Goal: Information Seeking & Learning: Check status

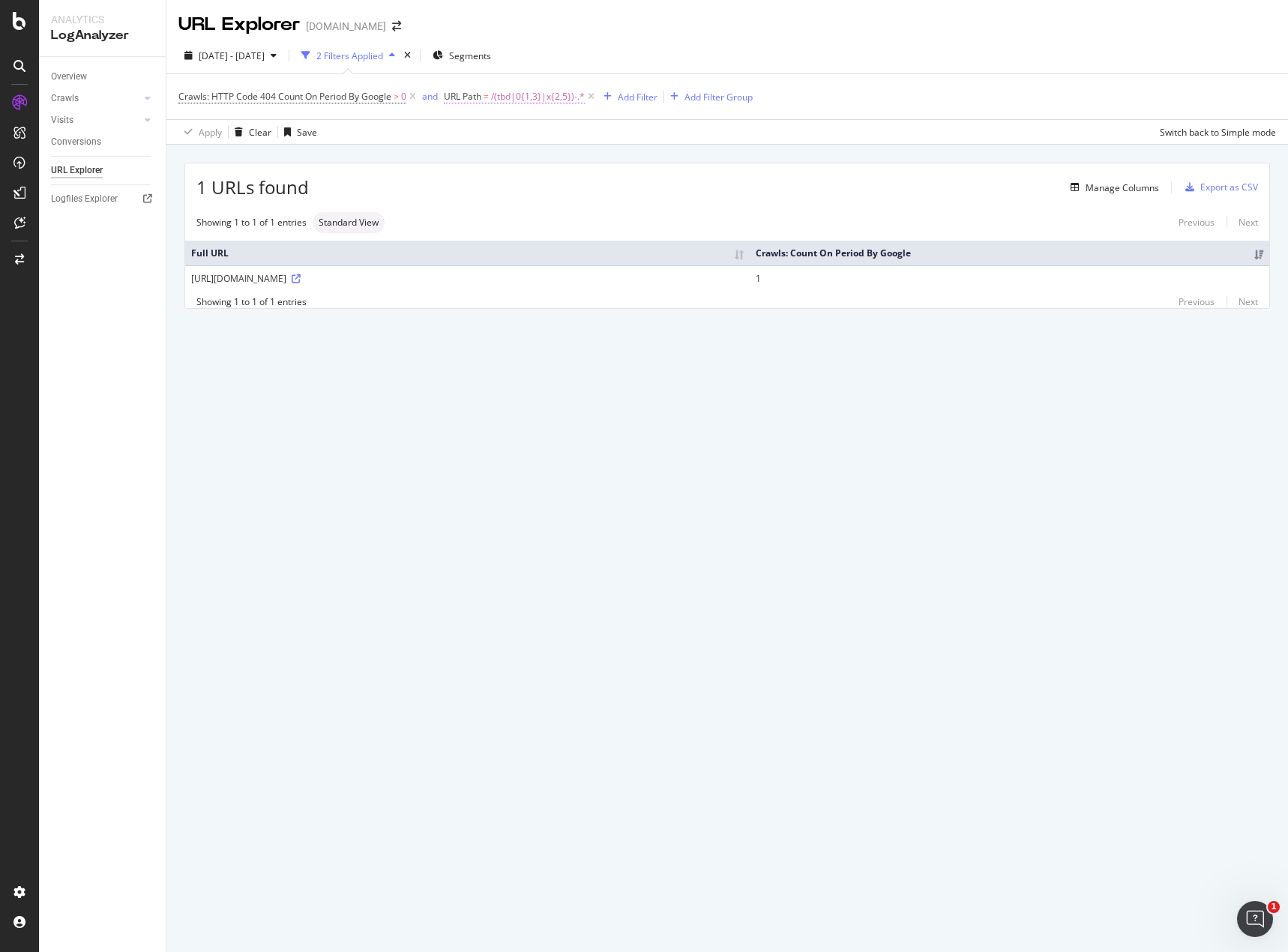
click at [547, 99] on span "/(tbd|0{1,3}|x{2,5})-.*" at bounding box center [537, 97] width 94 height 21
click at [700, 134] on div "Apply Clear Save Switch back to Simple mode" at bounding box center [727, 132] width 1121 height 25
click at [502, 94] on span "/(tbd|0{1,3}|x{2,5})-.*" at bounding box center [537, 97] width 94 height 21
click at [461, 160] on input "^/(tbd|0{1,3}|x{2,5})-.*$" at bounding box center [529, 159] width 142 height 24
click at [472, 160] on input "^/(tbd|0{1,3}|x{2,5})-.*$" at bounding box center [529, 159] width 142 height 24
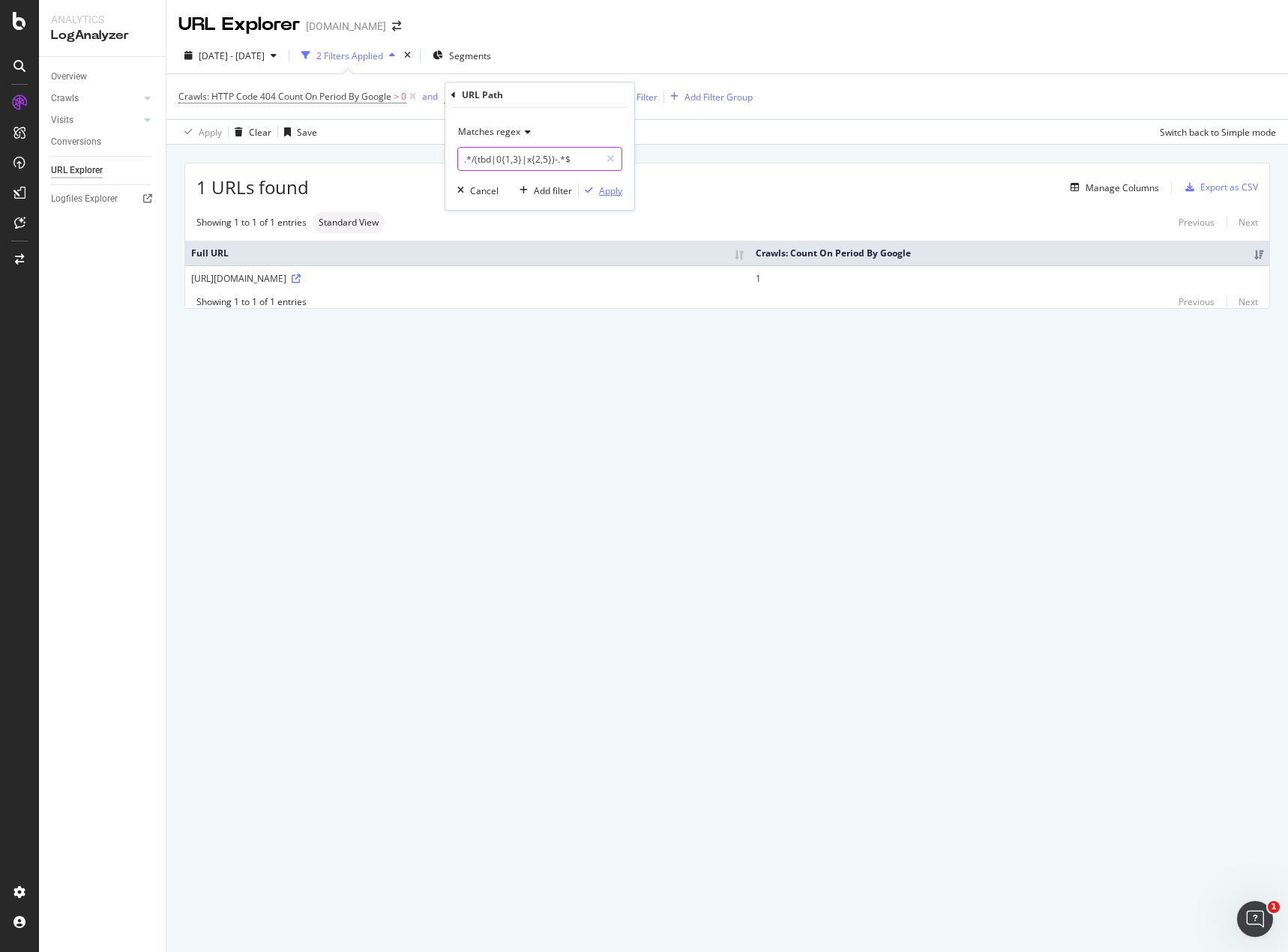
type input ".*/(tbd|0{1,3}|x{2,5})-.*$"
click at [601, 189] on div "Apply" at bounding box center [610, 190] width 24 height 13
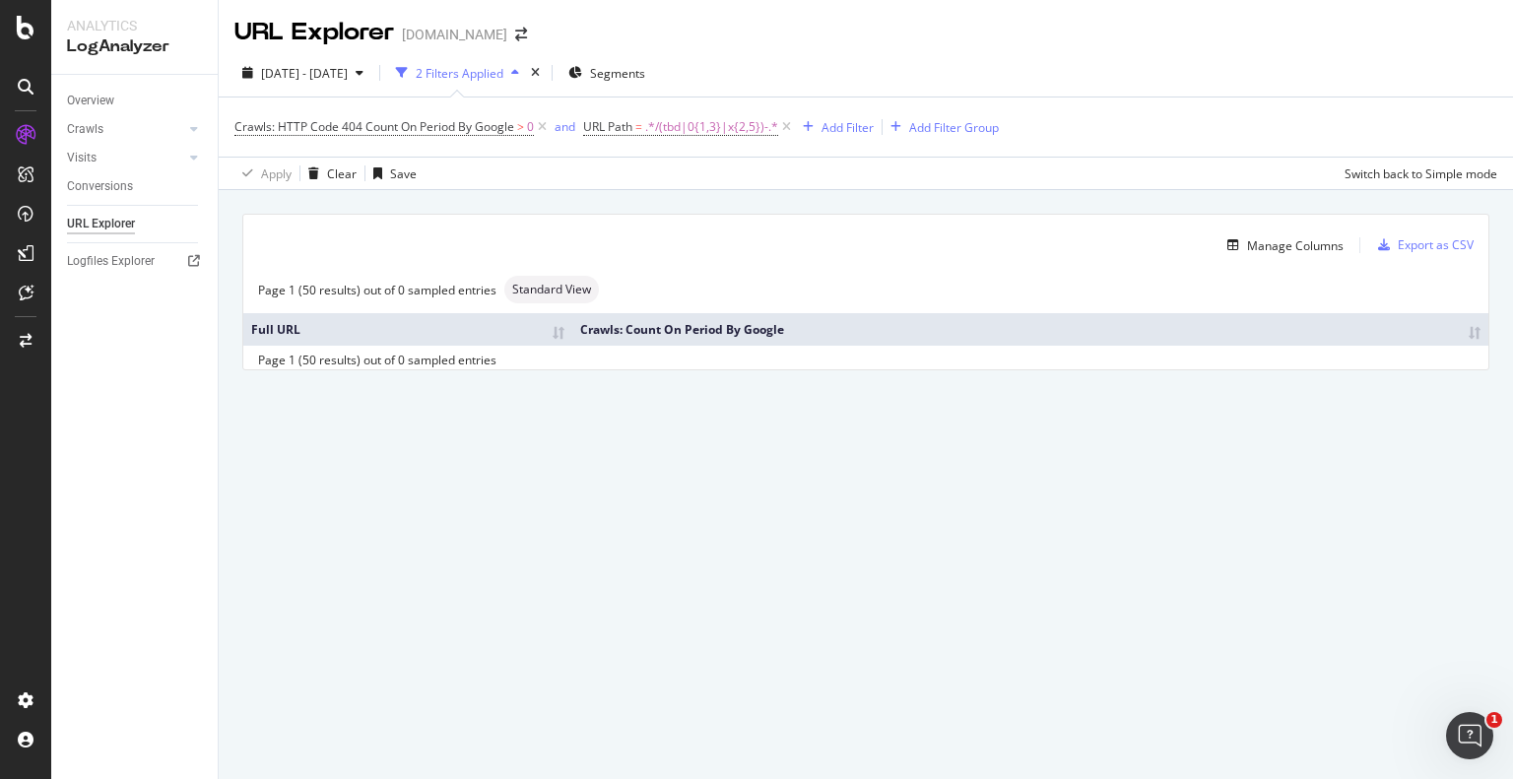
click at [96, 377] on div "Overview Crawls Daily Distribution Segments Distribution HTTP Codes Resources V…" at bounding box center [134, 427] width 166 height 704
click at [662, 129] on span ".*/(tbd|0{1,3}|x{2,5})-.*" at bounding box center [711, 127] width 133 height 28
click at [793, 247] on div "Apply" at bounding box center [802, 249] width 31 height 17
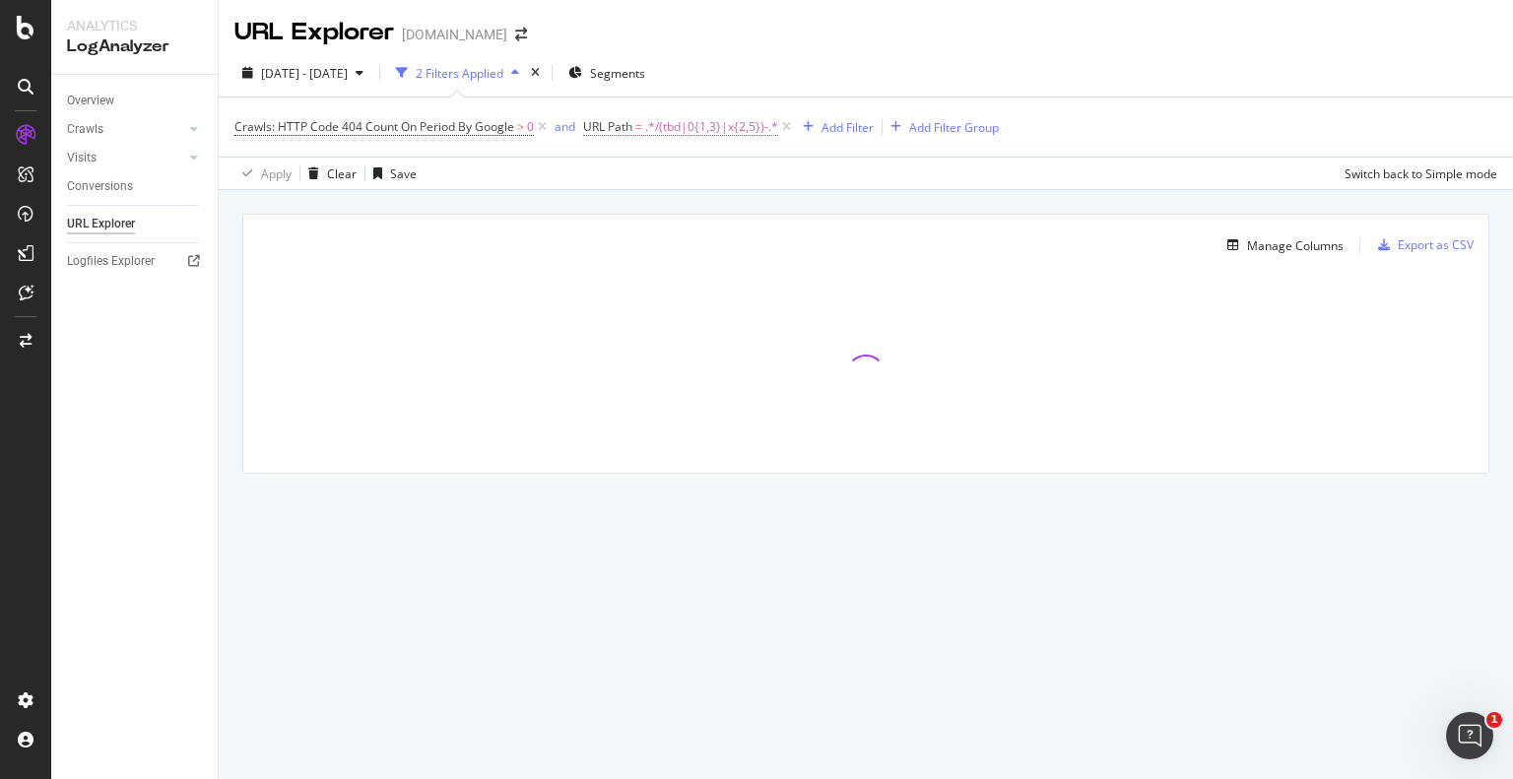
click at [646, 129] on span ".*/(tbd|0{1,3}|x{2,5})-.*" at bounding box center [711, 127] width 133 height 28
click at [612, 211] on input ".*/(tbd|0{1,3}|x{2,5})-.*$" at bounding box center [695, 209] width 186 height 32
click at [883, 180] on div "Apply Clear Save Switch back to Simple mode" at bounding box center [866, 173] width 1295 height 33
click at [705, 125] on span ".*/(tbd|0{1,3}|x{2,5})-.*" at bounding box center [711, 127] width 133 height 28
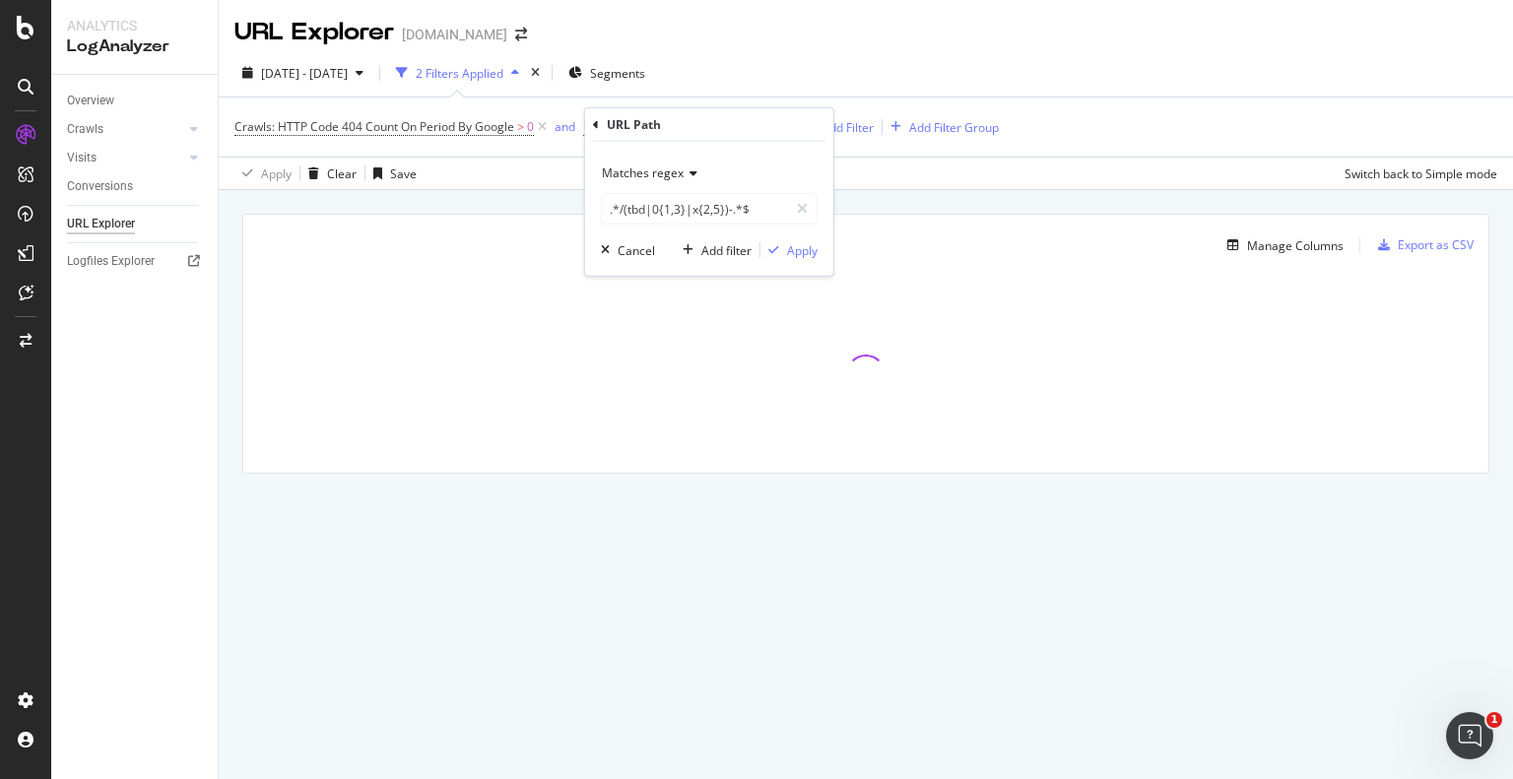
click at [750, 46] on div "URL Explorer [DOMAIN_NAME]" at bounding box center [866, 24] width 1295 height 49
click at [686, 122] on span ".*/(tbd|0{1,3}|x{2,5})-.*" at bounding box center [711, 127] width 133 height 28
click at [796, 244] on div "Apply" at bounding box center [802, 249] width 31 height 17
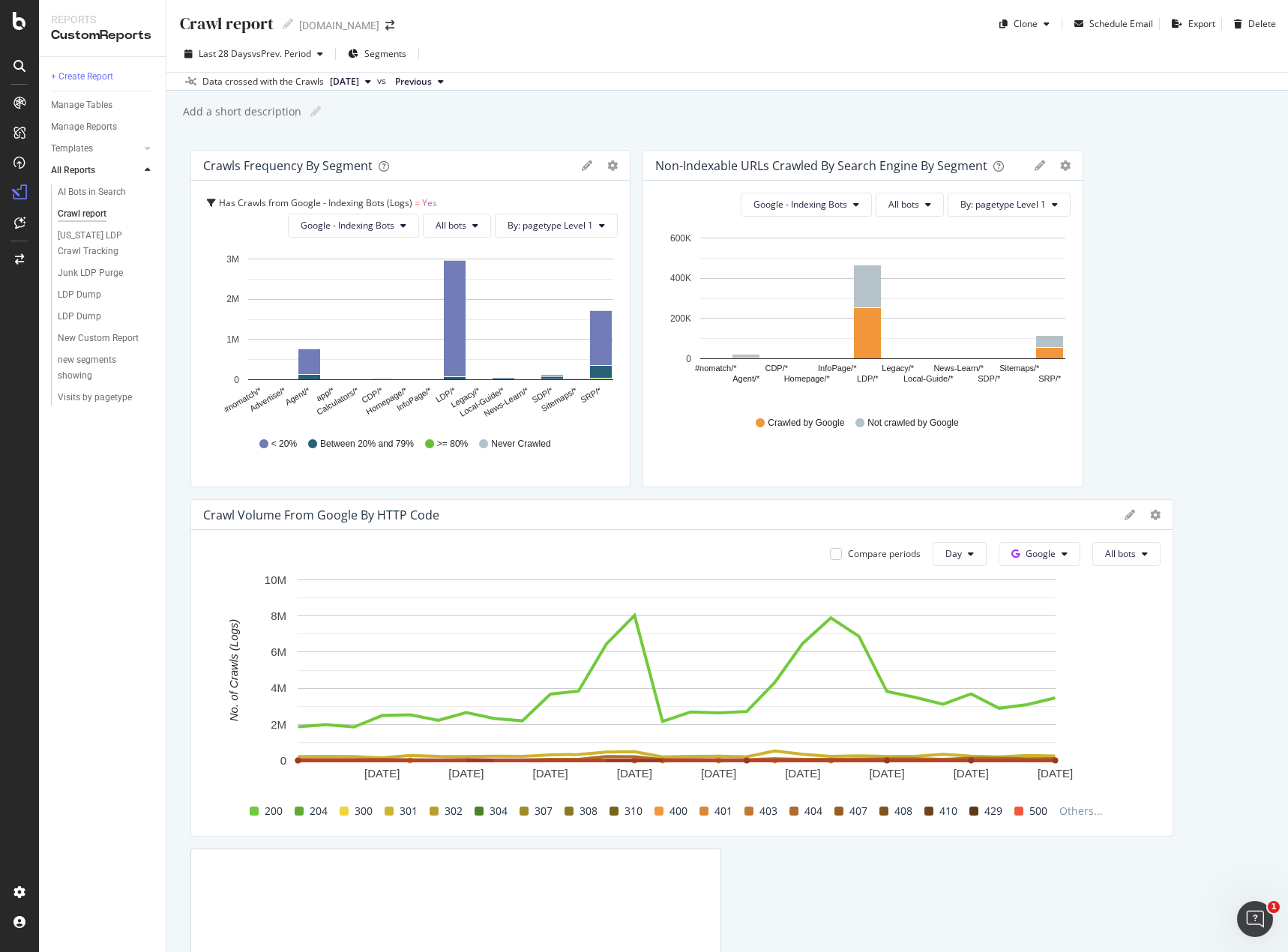
click at [790, 816] on span at bounding box center [793, 811] width 9 height 9
click at [798, 810] on div "404" at bounding box center [806, 811] width 45 height 18
click at [811, 812] on span "404" at bounding box center [813, 811] width 18 height 18
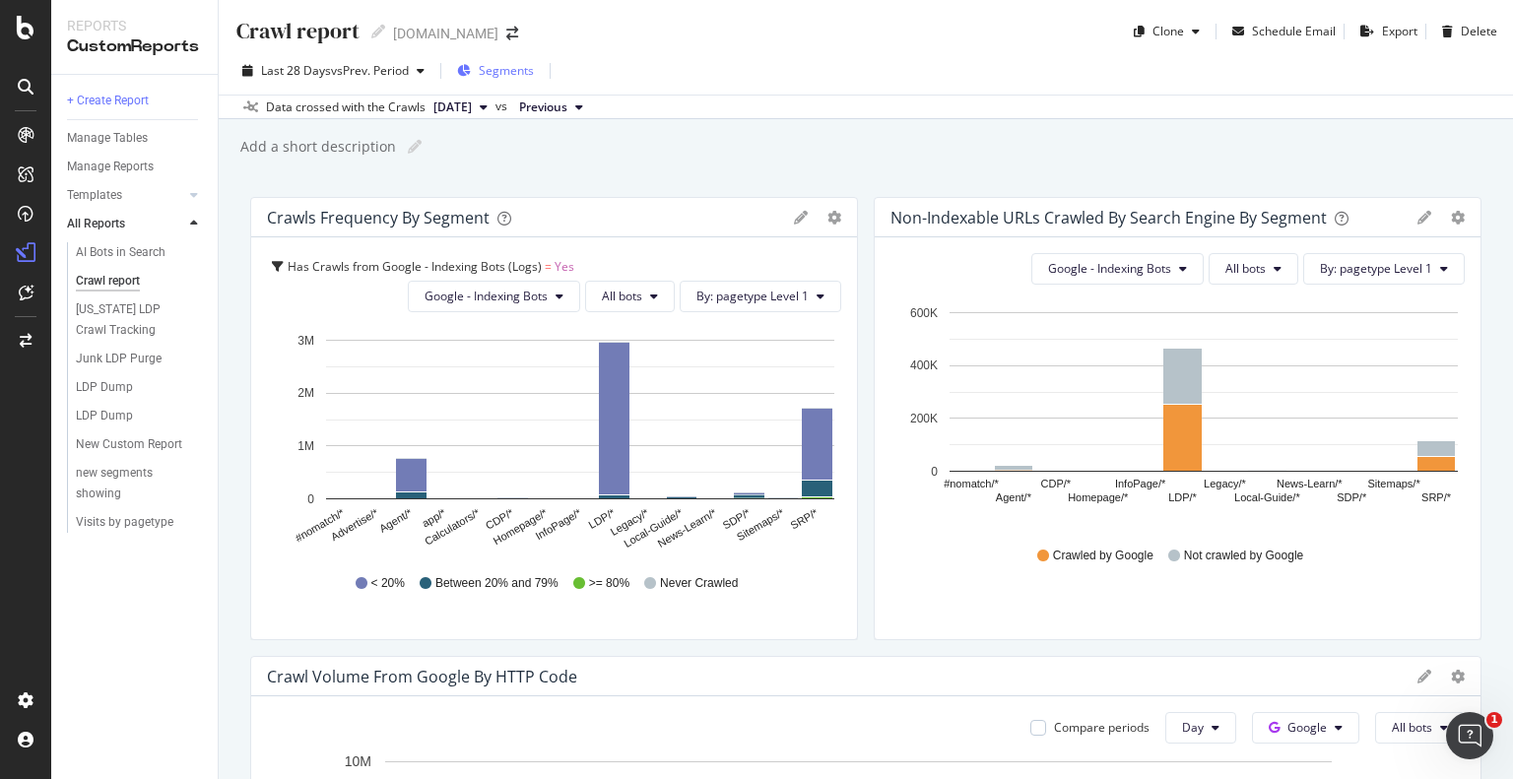
click at [494, 72] on span "Segments" at bounding box center [506, 70] width 55 height 17
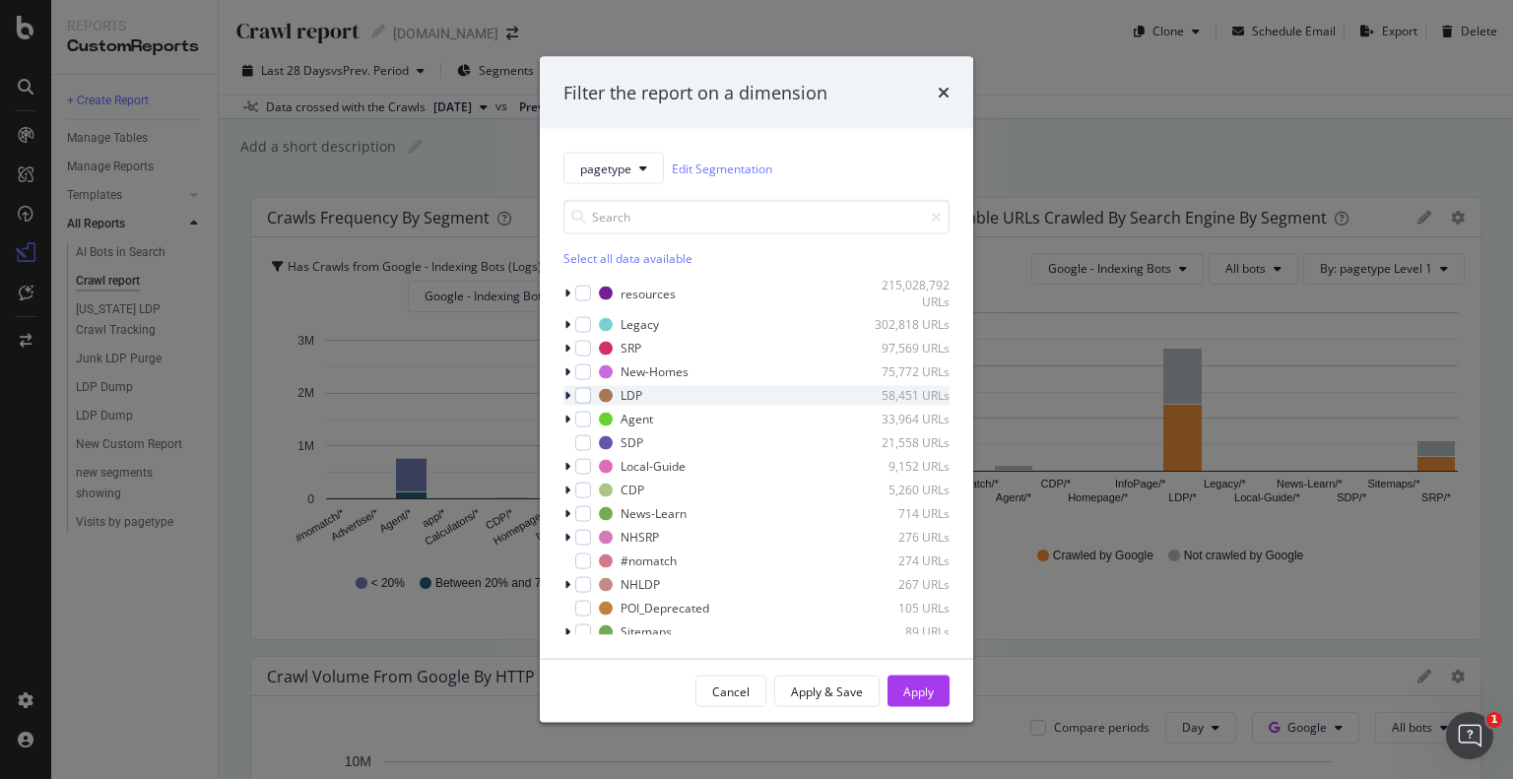
click at [569, 395] on icon "modal" at bounding box center [568, 395] width 6 height 12
click at [944, 95] on icon "times" at bounding box center [944, 93] width 12 height 16
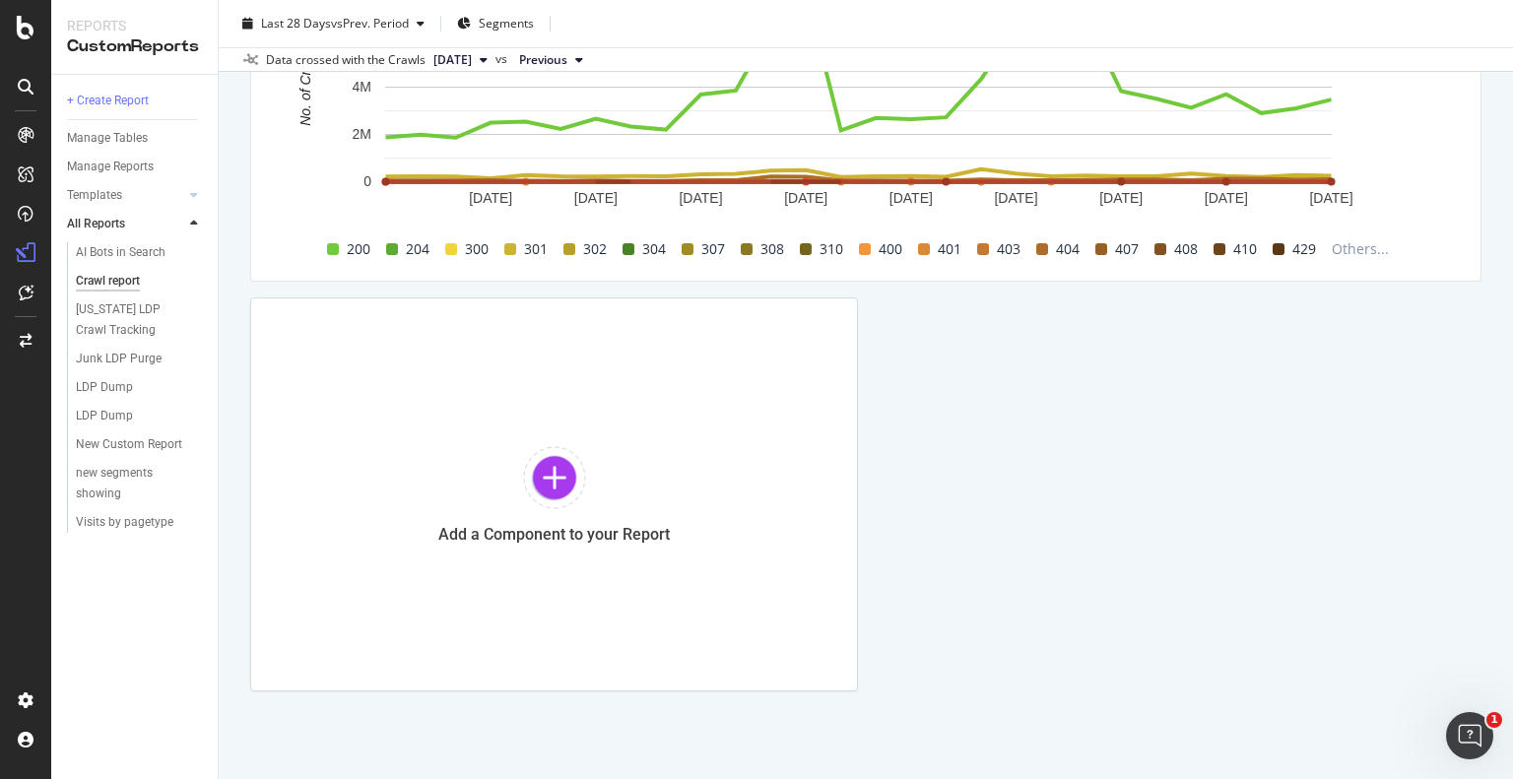
scroll to position [820, 0]
